Goal: Find specific page/section: Find specific page/section

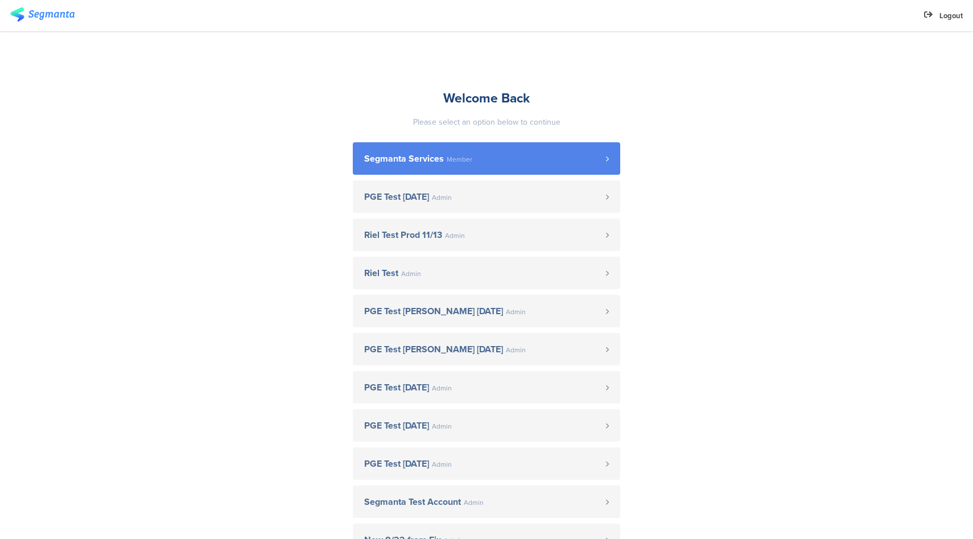
click at [412, 160] on span "Segmanta Services" at bounding box center [404, 158] width 80 height 9
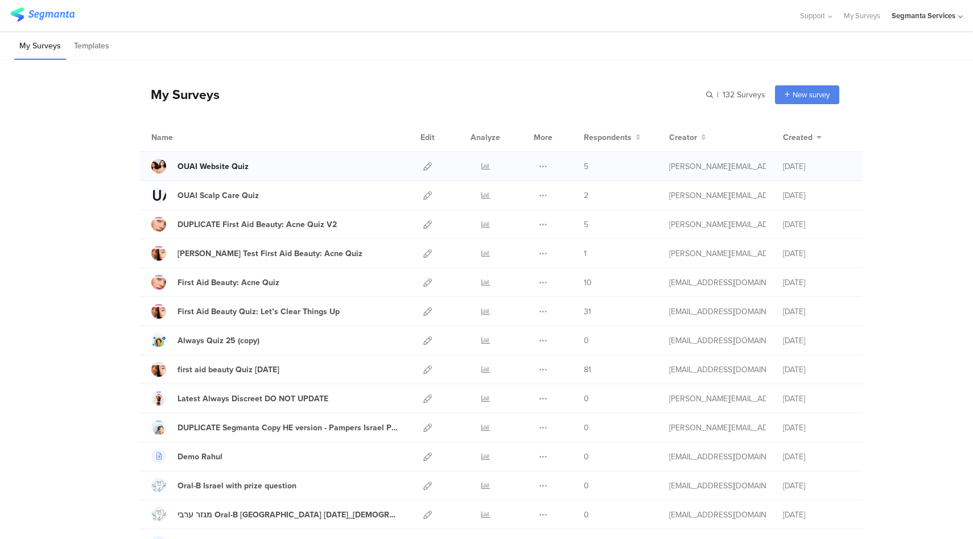
click at [199, 164] on div "OUAI Website Quiz" at bounding box center [213, 166] width 71 height 12
